Goal: Task Accomplishment & Management: Manage account settings

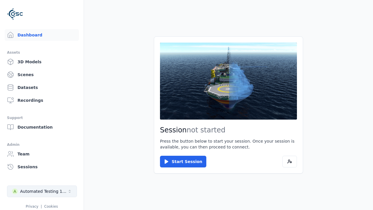
click at [42, 191] on div "Automated Testing 1 - Playwright" at bounding box center [43, 191] width 47 height 6
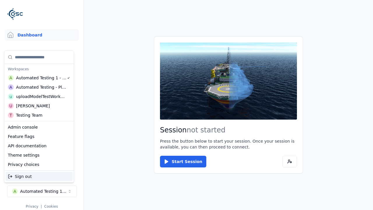
click at [39, 87] on div "Automated Testing - Playwright" at bounding box center [41, 87] width 50 height 6
click at [187, 105] on html "Support Dashboard Assets 3D Models Scenes Datasets Recordings Support Documenta…" at bounding box center [186, 105] width 373 height 210
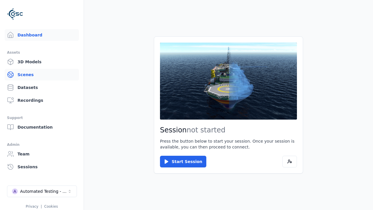
click at [42, 75] on link "Scenes" at bounding box center [42, 75] width 74 height 12
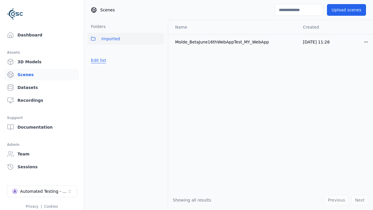
click at [98, 60] on button "Edit list" at bounding box center [98, 60] width 22 height 10
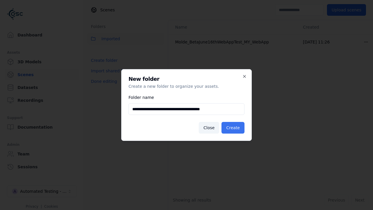
type input "**********"
click at [233, 128] on button "Create" at bounding box center [233, 128] width 23 height 12
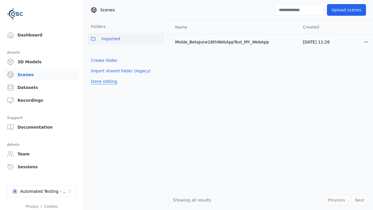
click at [104, 81] on button "Done editing" at bounding box center [103, 81] width 33 height 10
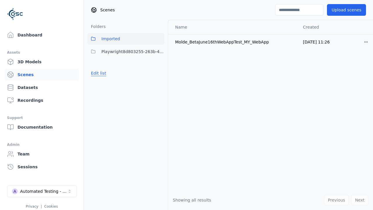
click at [98, 73] on button "Edit list" at bounding box center [98, 73] width 22 height 10
click at [160, 52] on html "Support Dashboard Assets 3D Models Scenes Datasets Recordings Support Documenta…" at bounding box center [186, 105] width 373 height 210
click at [159, 82] on div "Rename" at bounding box center [159, 82] width 39 height 9
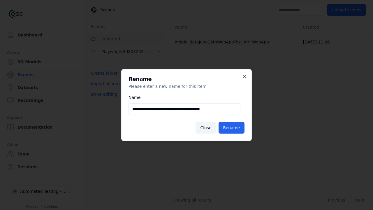
click at [184, 109] on input "**********" at bounding box center [185, 109] width 112 height 12
